Goal: Connect with others: Connect with others

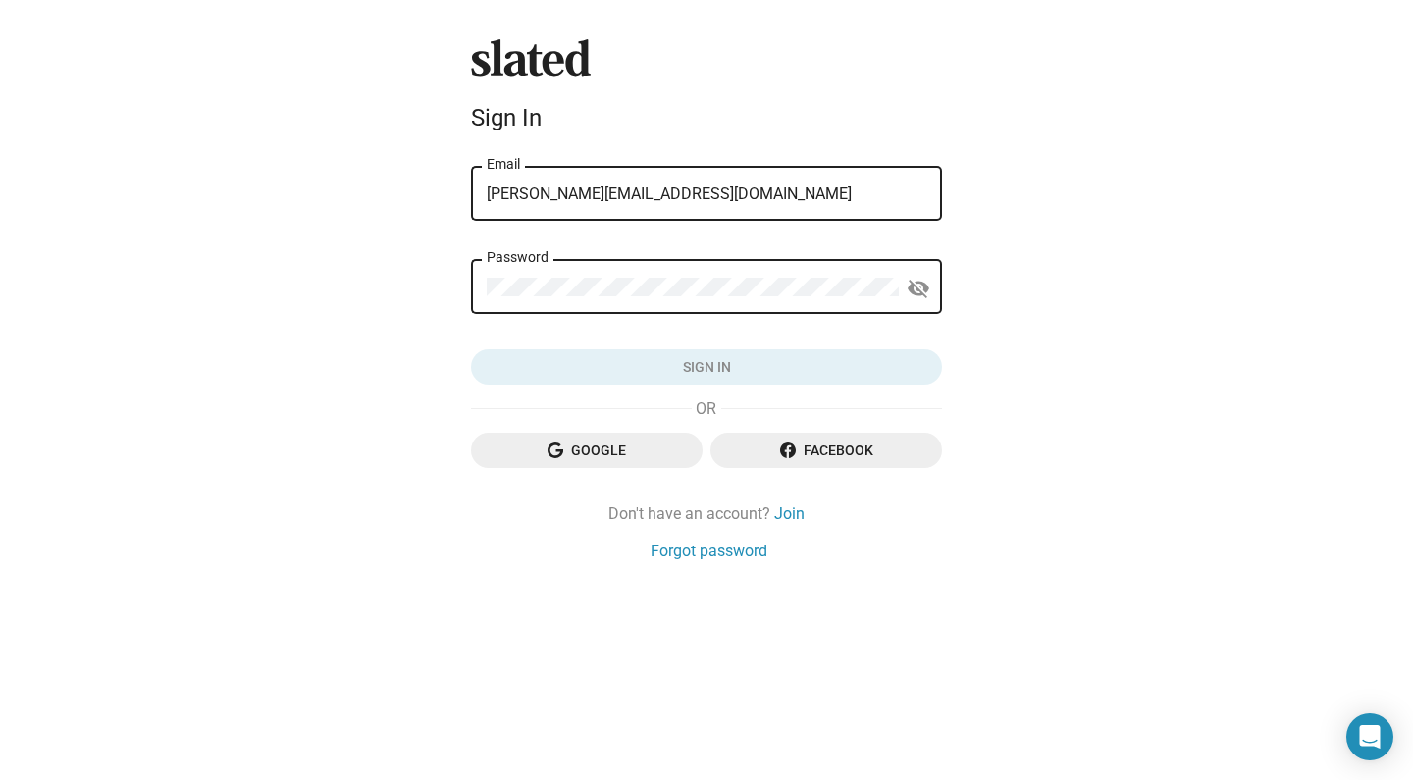
type input "lisa@ldrcreativellc.com"
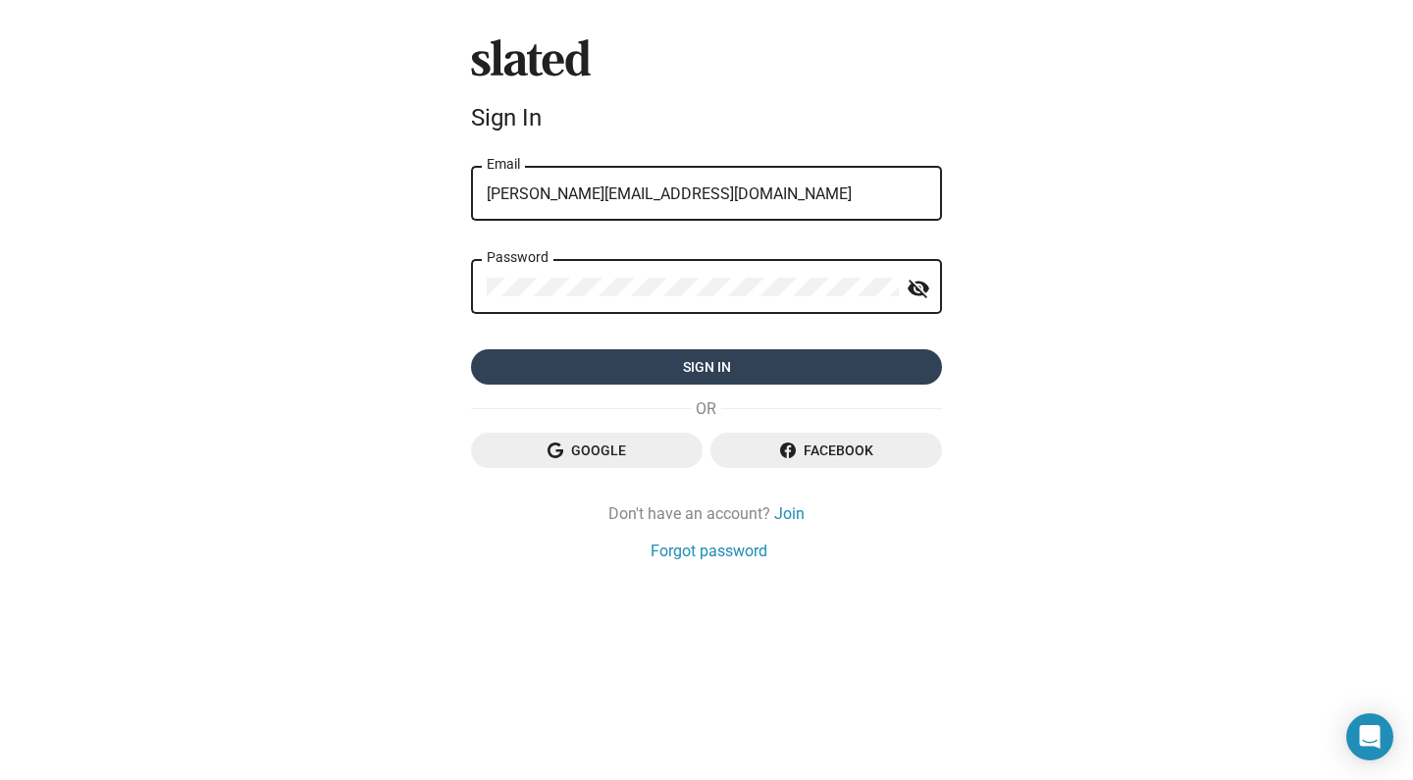
click at [755, 364] on span "Sign in" at bounding box center [707, 366] width 440 height 35
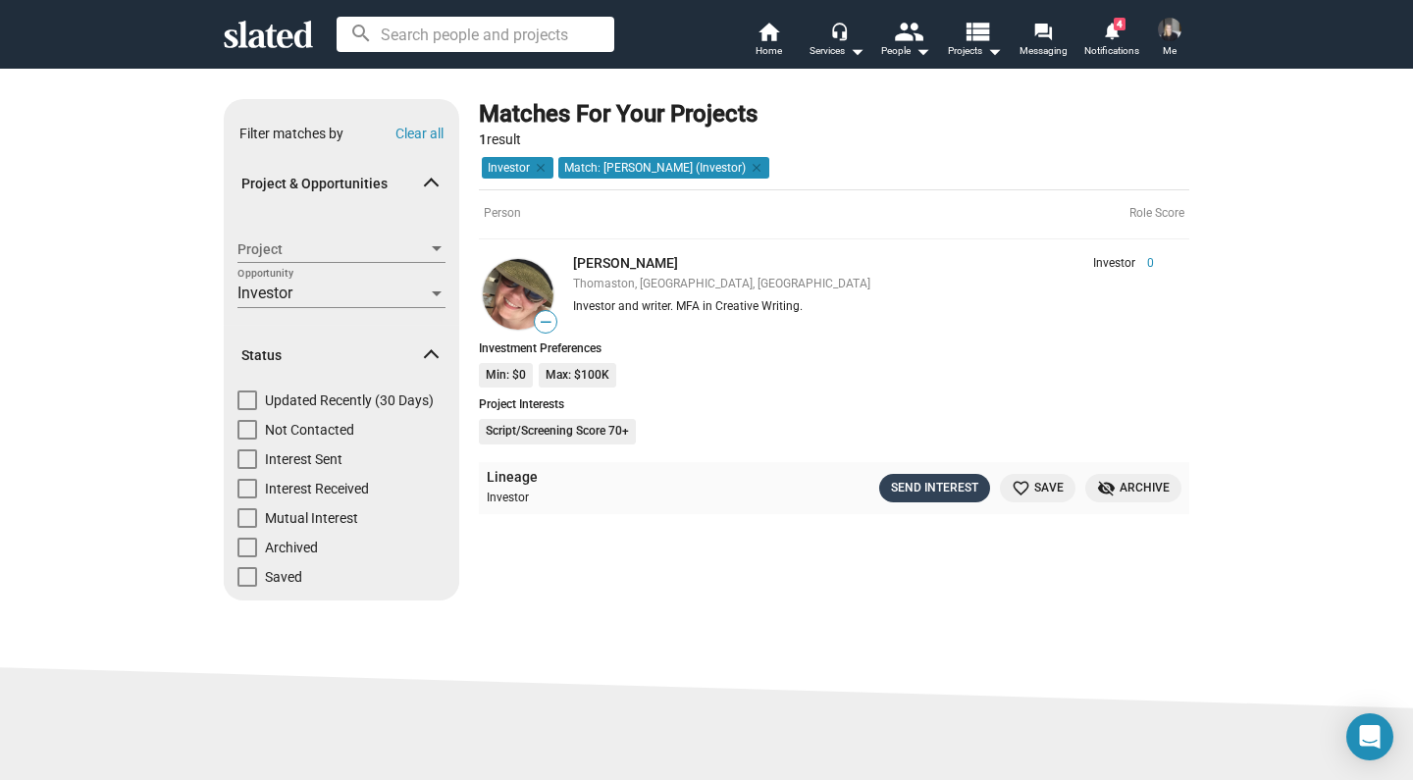
click at [932, 485] on div "Send Interest" at bounding box center [934, 488] width 87 height 21
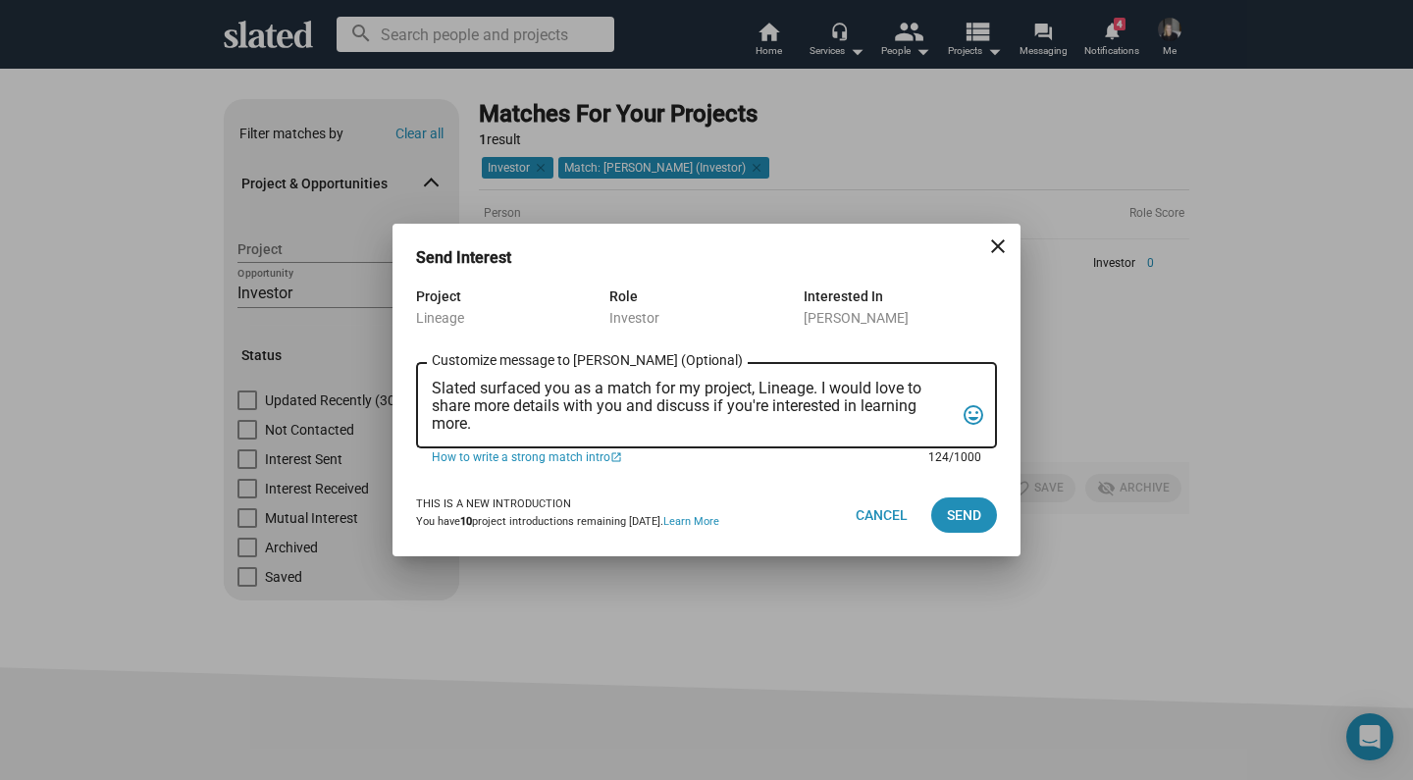
drag, startPoint x: 491, startPoint y: 428, endPoint x: 430, endPoint y: 387, distance: 73.5
click at [430, 387] on div "Slated surfaced you as a match for my project, Lineage. I would love to share m…" at bounding box center [706, 403] width 581 height 89
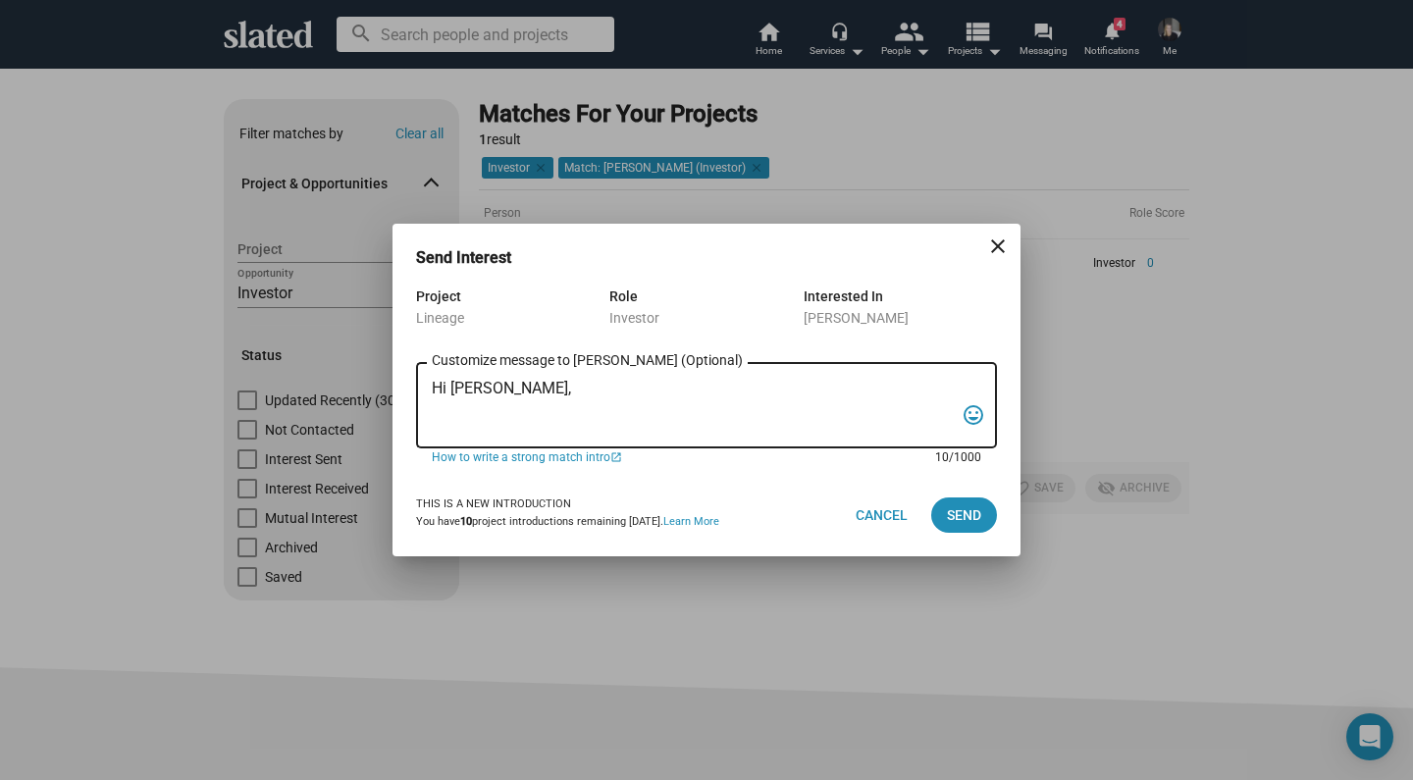
paste textarea "Lo ipsu do Sita con A el sed doei temporin utl etd magnaal enim ADMINIM - v qui…"
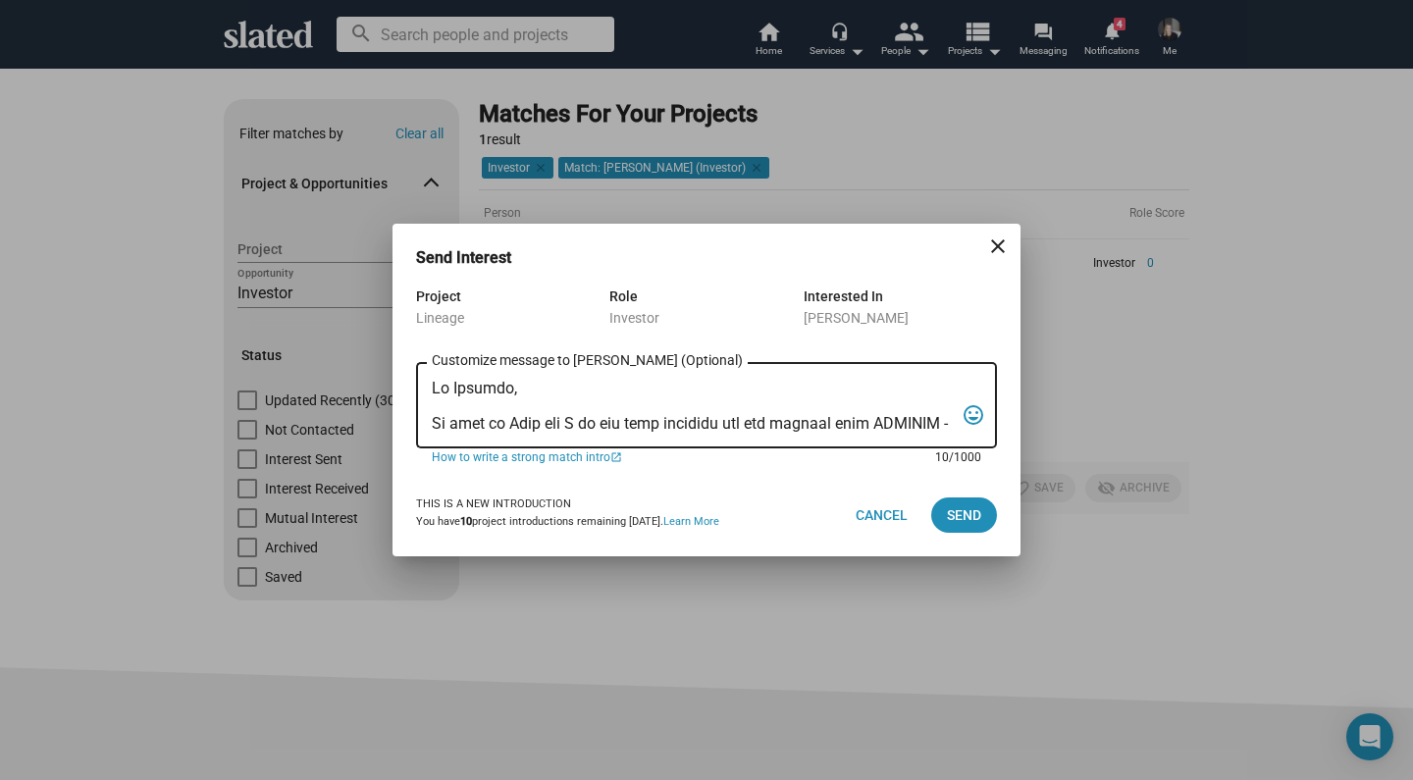
scroll to position [364, 0]
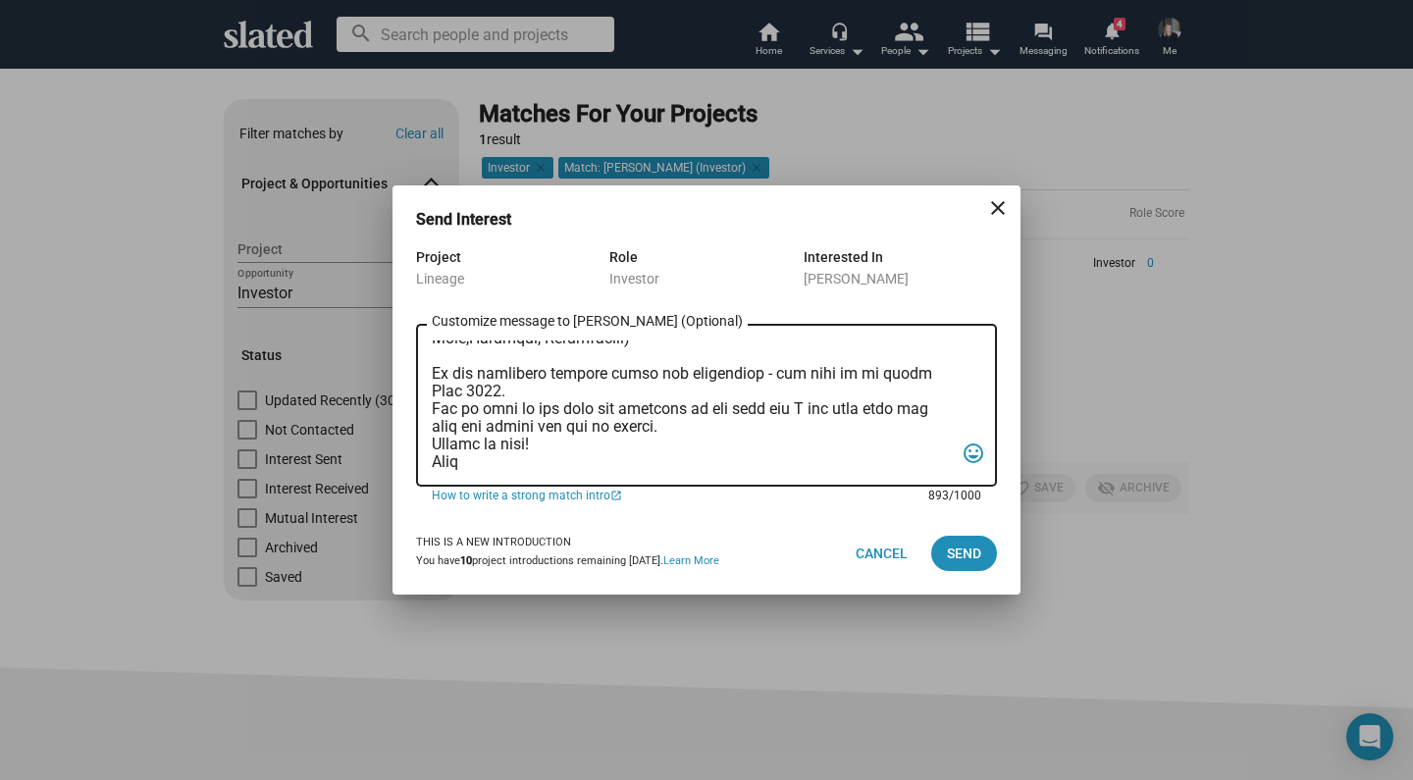
click at [512, 378] on textarea "Customize message to [PERSON_NAME] (Optional) Customize message (Optional)" at bounding box center [693, 406] width 522 height 131
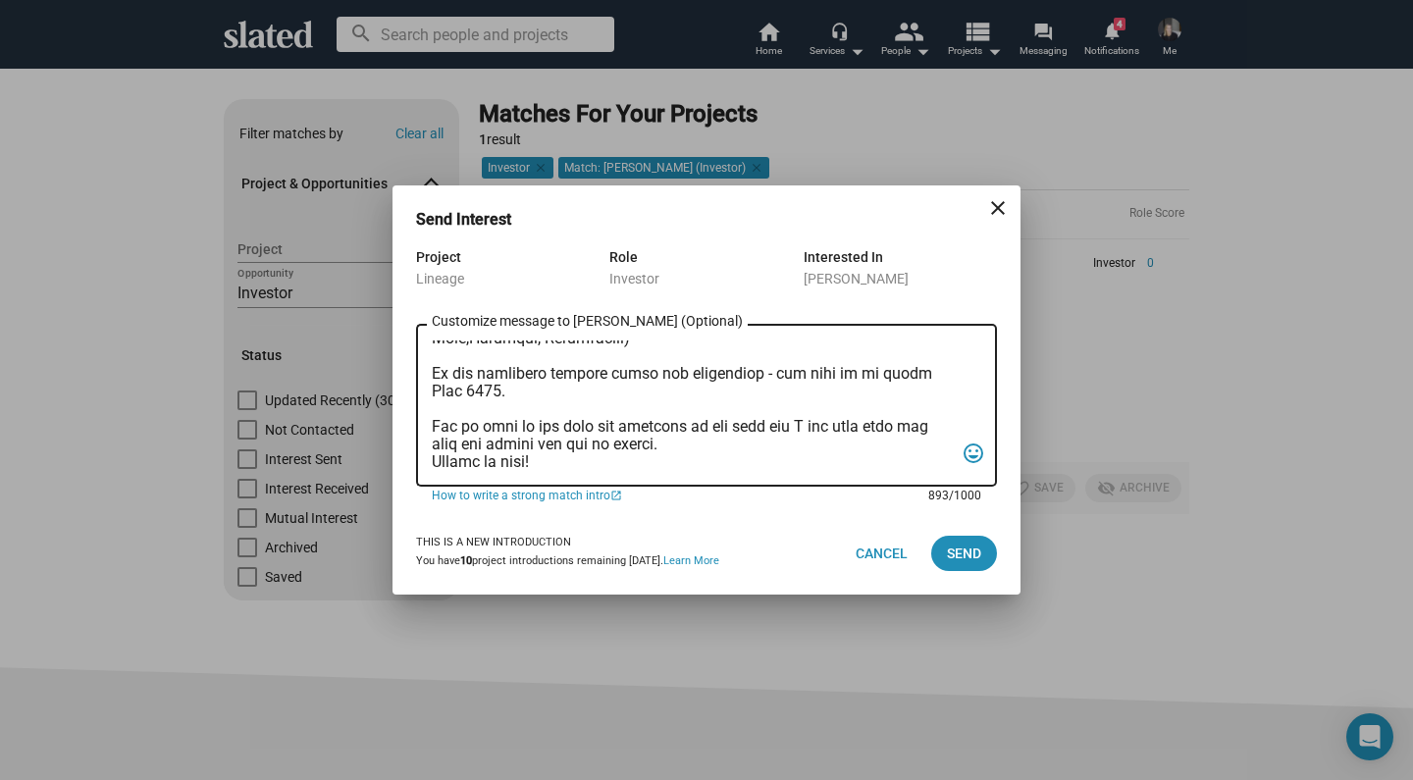
click at [665, 425] on textarea "Customize message to [PERSON_NAME] (Optional) Customize message (Optional)" at bounding box center [693, 406] width 522 height 131
type textarea "Lo Ipsumdo, Si amet co Adip eli S do eiu temp incididu utl etd magnaal enim ADM…"
click at [955, 557] on span "Send" at bounding box center [964, 553] width 34 height 35
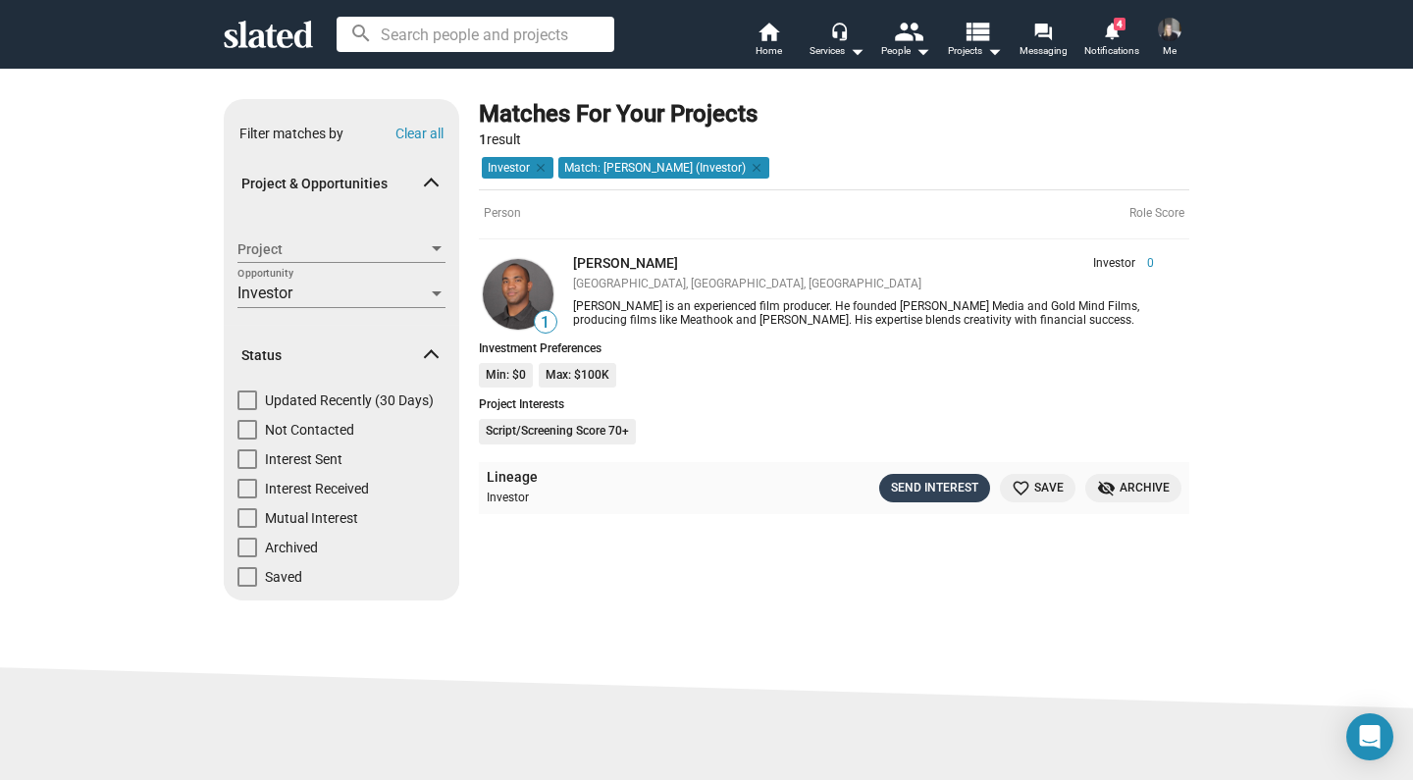
click at [930, 480] on div "Send Interest" at bounding box center [934, 488] width 87 height 21
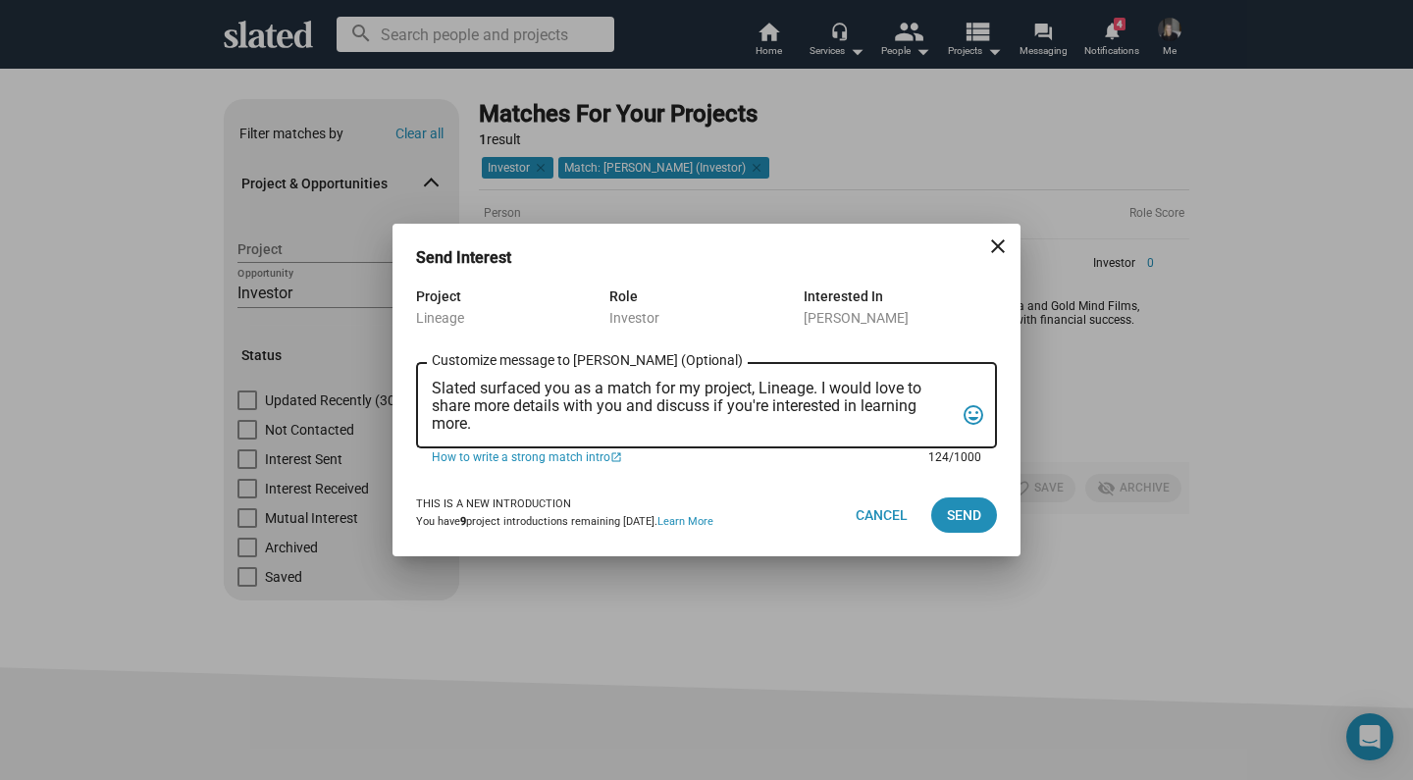
drag, startPoint x: 478, startPoint y: 432, endPoint x: 428, endPoint y: 390, distance: 65.5
click at [428, 390] on div "Slated surfaced you as a match for my project, Lineage. I would love to share m…" at bounding box center [706, 403] width 581 height 89
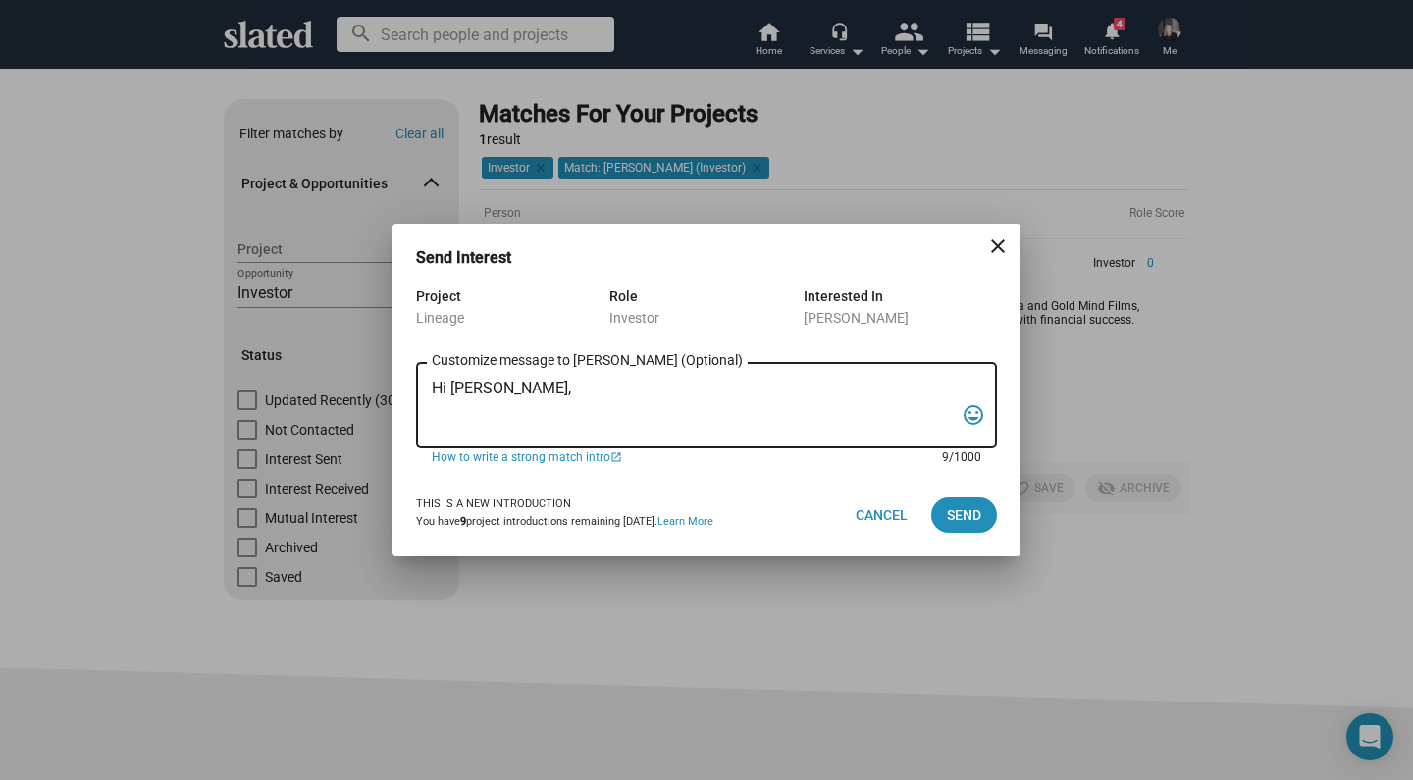
paste textarea "Lo ipsu do Sita con A el sed doei temporin utl etd magnaal enim ADMINIM - v qui…"
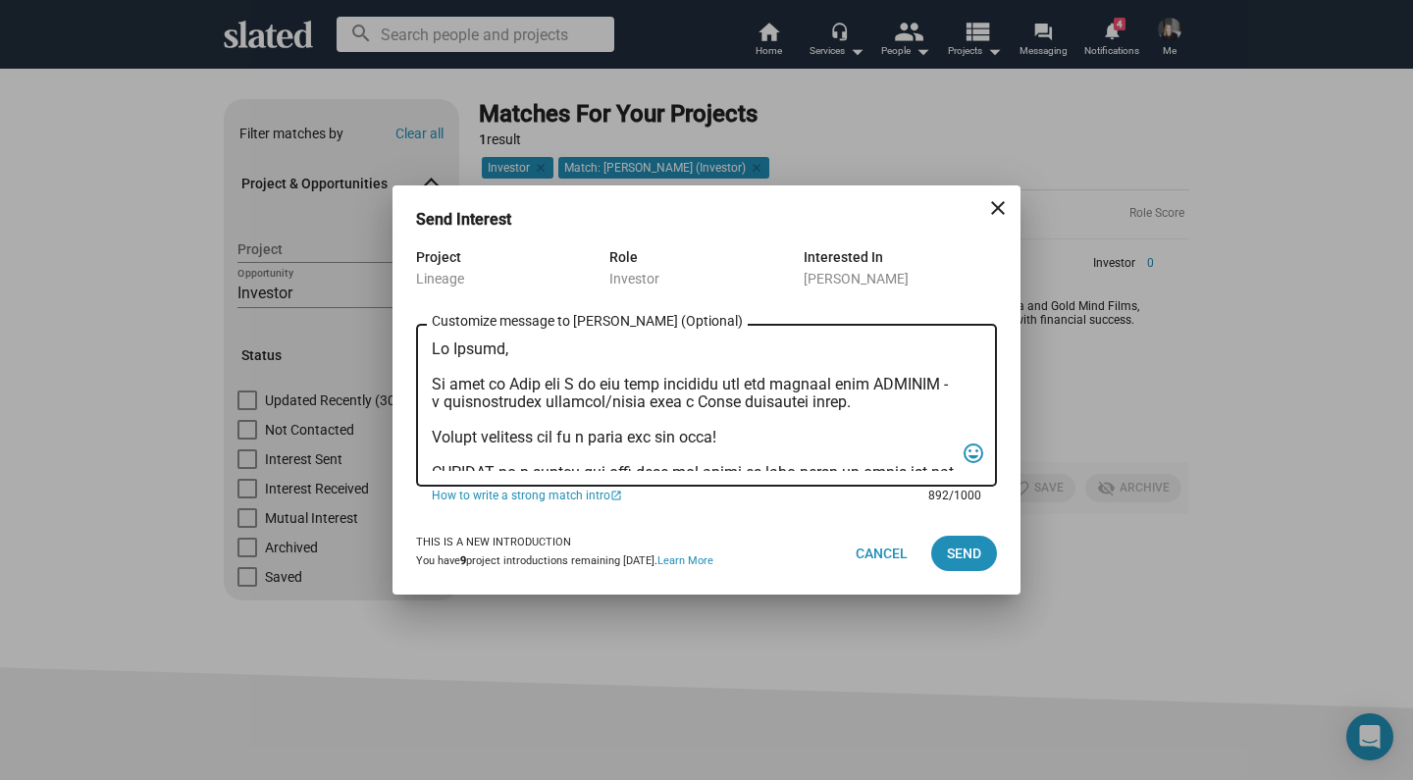
scroll to position [364, 0]
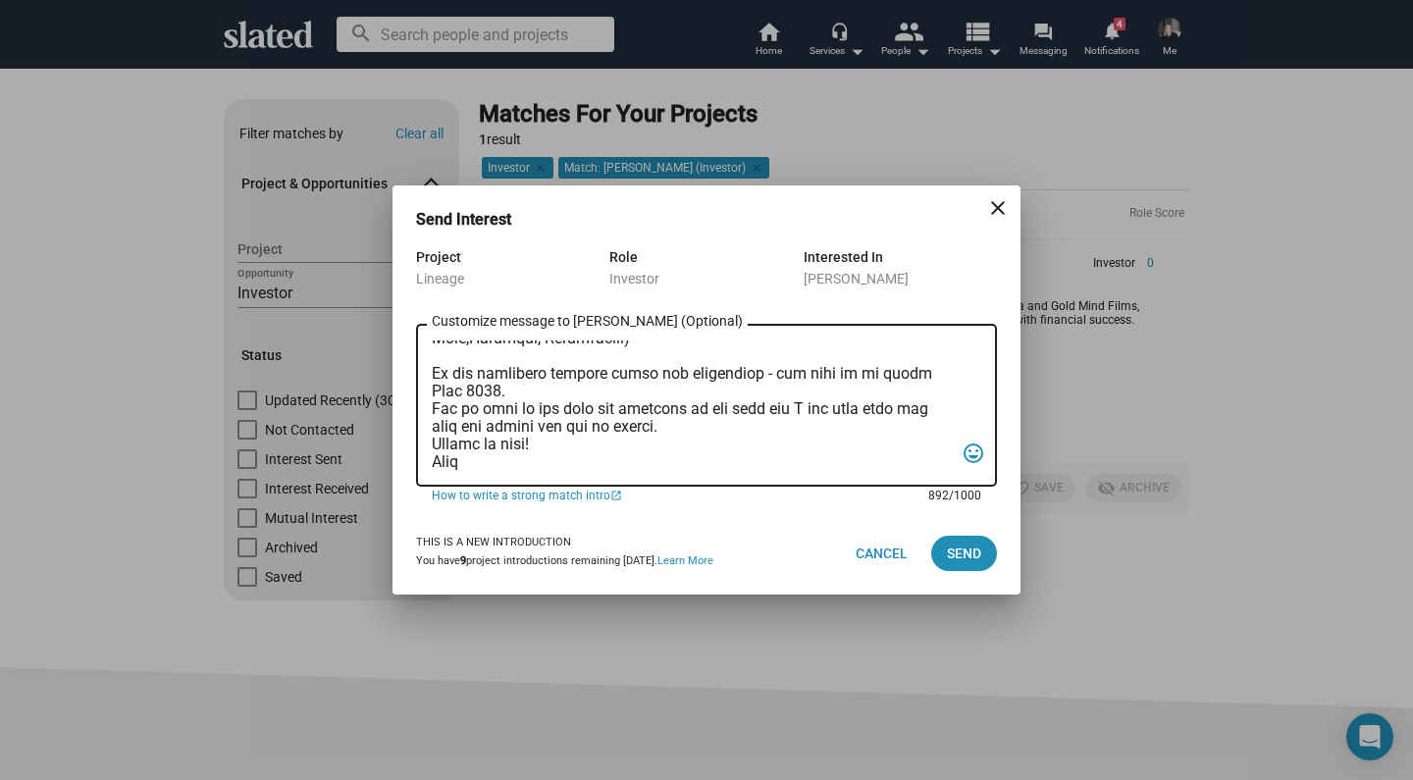
click at [491, 374] on textarea "Customize message to Joseph (Optional) Customize message (Optional)" at bounding box center [693, 406] width 522 height 131
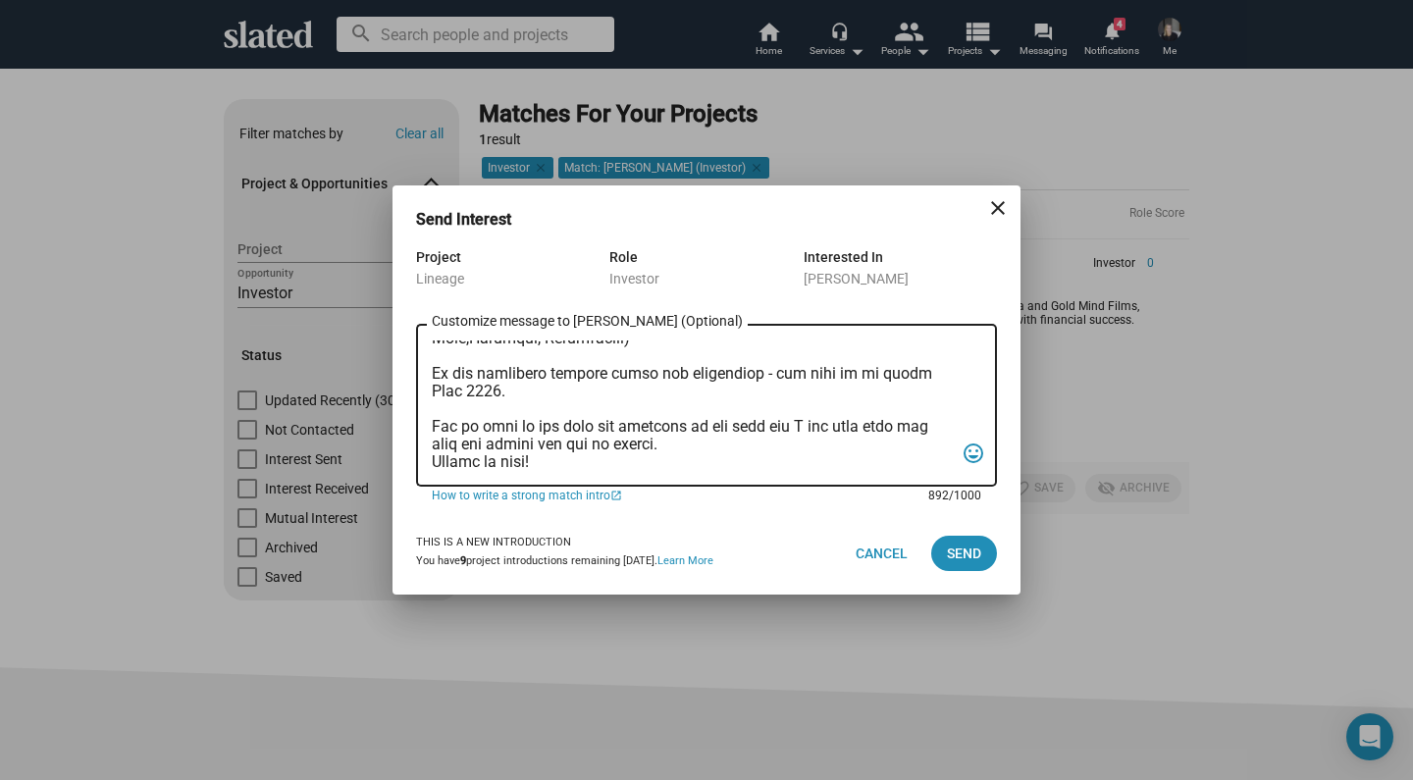
click at [665, 433] on textarea "Customize message to Joseph (Optional) Customize message (Optional)" at bounding box center [693, 406] width 522 height 131
type textarea "Hi Joseph, My name is Lisa and I am the lead producer for our feature film LINE…"
click at [970, 553] on span "Send" at bounding box center [964, 553] width 34 height 35
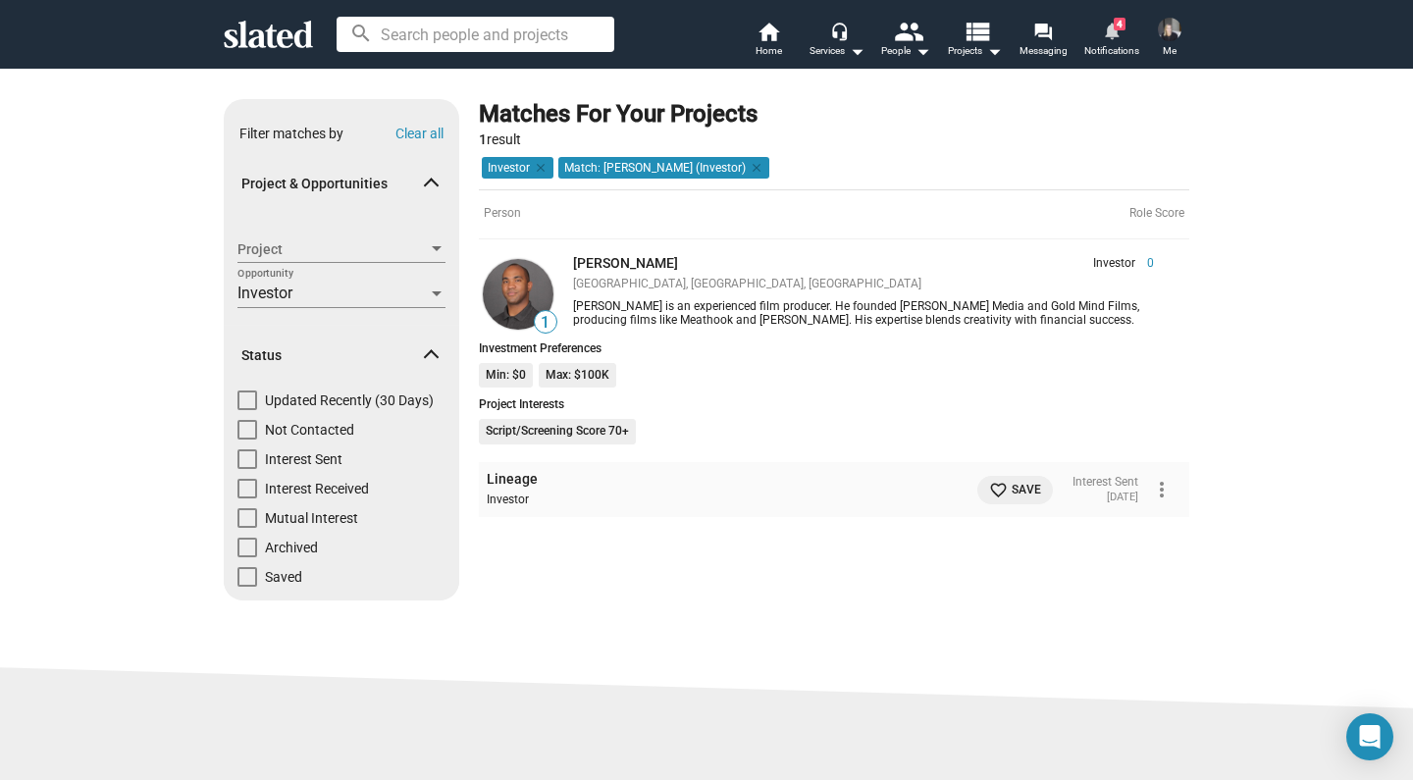
click at [1118, 28] on span "4" at bounding box center [1120, 24] width 12 height 13
